Goal: Navigation & Orientation: Find specific page/section

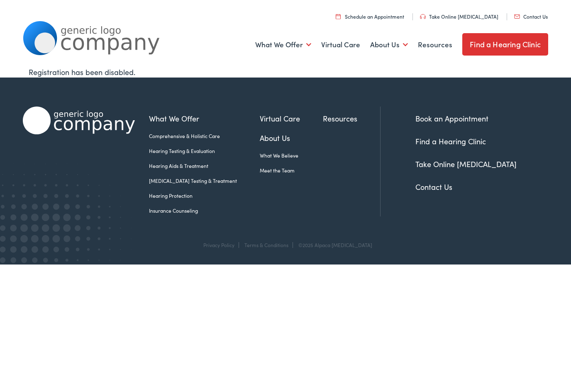
click at [0, 0] on link "Meet the Team" at bounding box center [0, 0] width 0 height 0
click at [354, 47] on link "Virtual Care" at bounding box center [340, 44] width 39 height 31
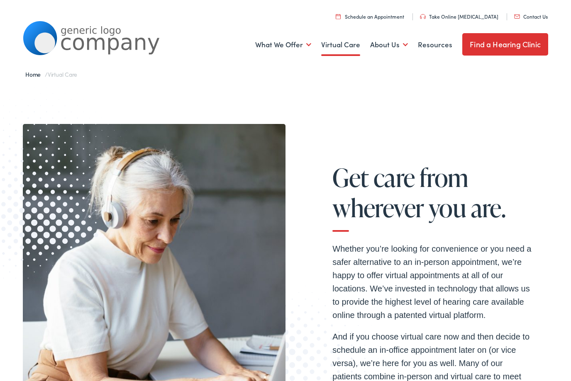
click at [0, 0] on link "Meet the Team" at bounding box center [0, 0] width 0 height 0
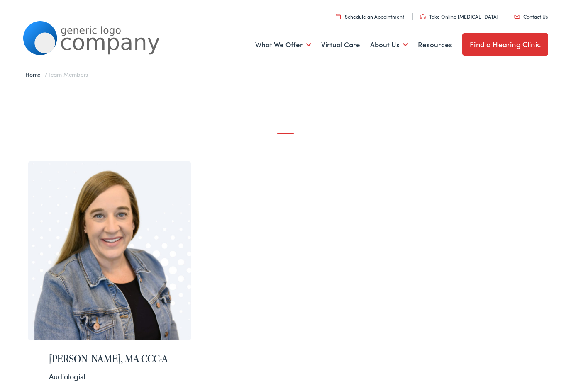
click at [406, 46] on link "About Us" at bounding box center [389, 44] width 38 height 31
click at [0, 0] on link "What We Believe" at bounding box center [0, 0] width 0 height 0
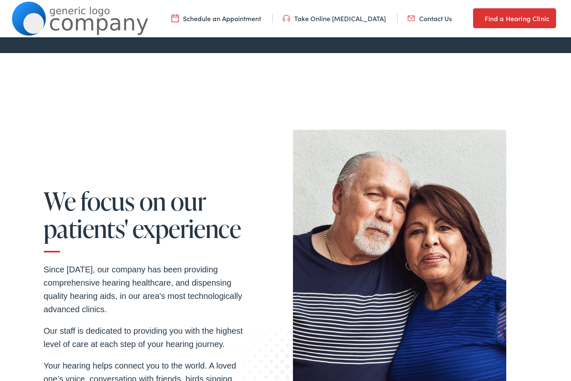
scroll to position [1021, 0]
